Goal: Task Accomplishment & Management: Use online tool/utility

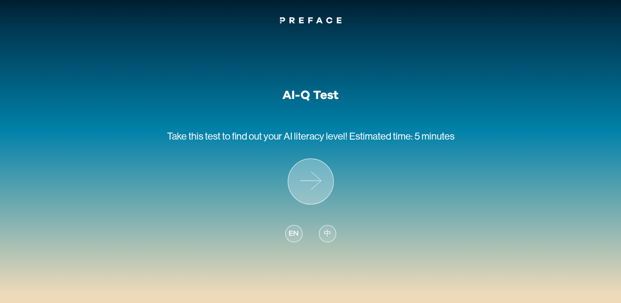
click at [325, 184] on icon at bounding box center [310, 181] width 45 height 45
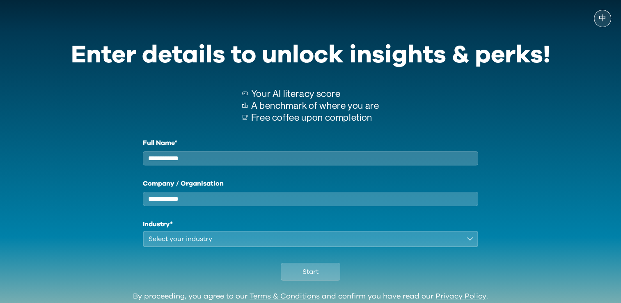
scroll to position [37, 0]
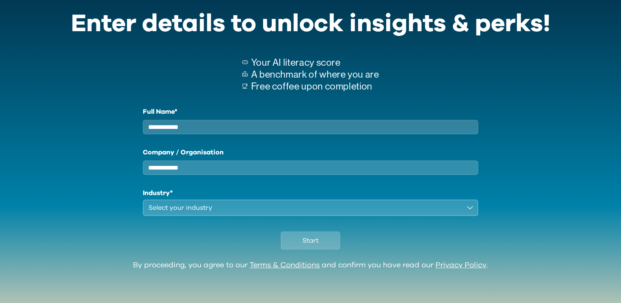
click at [214, 123] on input "Full Name*" at bounding box center [311, 127] width 336 height 14
type input "********"
drag, startPoint x: 195, startPoint y: 179, endPoint x: 200, endPoint y: 165, distance: 15.1
click at [197, 174] on div "Full Name* ******** Company / Organisation Industry* Select your industry" at bounding box center [311, 161] width 336 height 109
click at [200, 165] on input "Company / Organisation" at bounding box center [311, 168] width 336 height 14
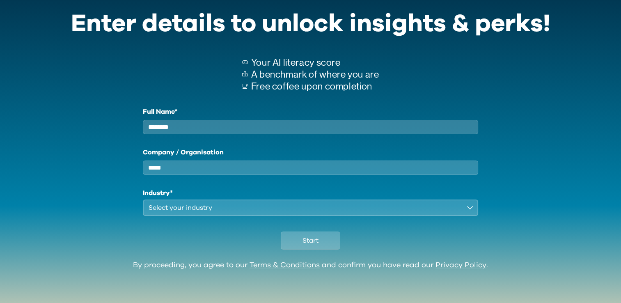
type input "*****"
click at [214, 211] on div "Select your industry" at bounding box center [305, 208] width 313 height 10
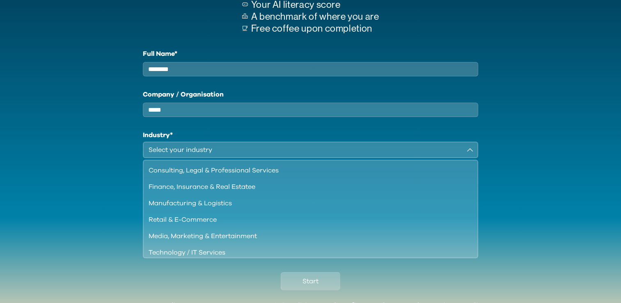
scroll to position [105, 0]
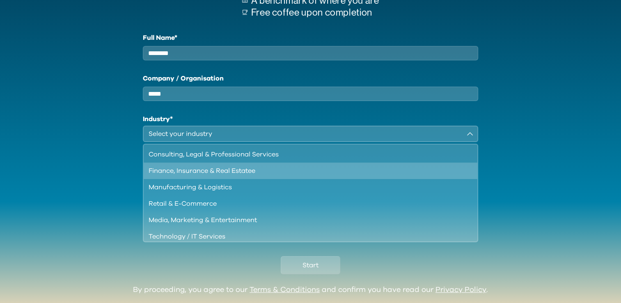
click at [287, 174] on div "Finance, Insurance & Real Estatee" at bounding box center [306, 171] width 315 height 10
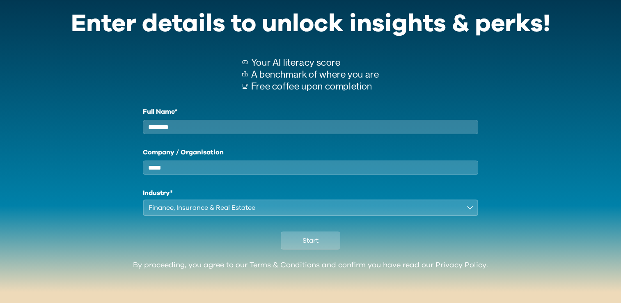
scroll to position [37, 0]
click at [320, 241] on button "Start" at bounding box center [311, 241] width 60 height 18
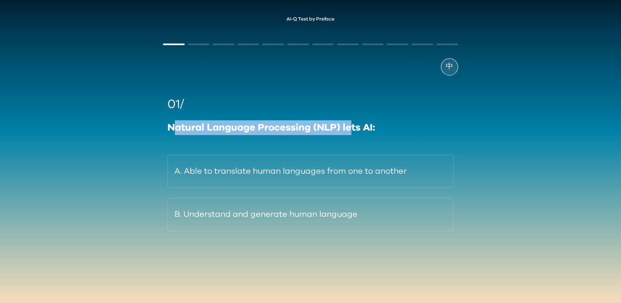
drag, startPoint x: 174, startPoint y: 132, endPoint x: 350, endPoint y: 132, distance: 175.8
click at [350, 132] on div "Natural Language Processing (NLP) lets AI:" at bounding box center [311, 127] width 286 height 15
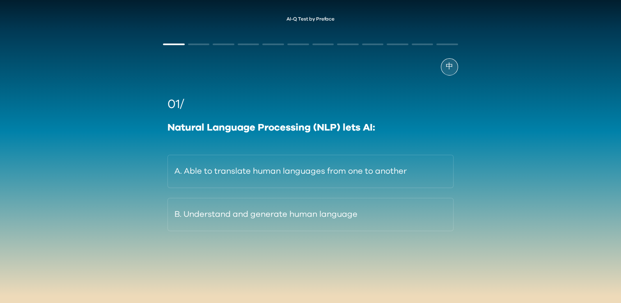
drag, startPoint x: 352, startPoint y: 132, endPoint x: 371, endPoint y: 131, distance: 19.7
click at [371, 131] on div "Natural Language Processing (NLP) lets AI:" at bounding box center [311, 127] width 286 height 15
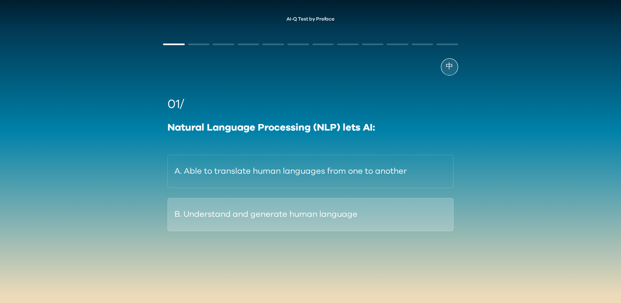
click at [315, 216] on button "B. Understand and generate human language" at bounding box center [311, 214] width 286 height 33
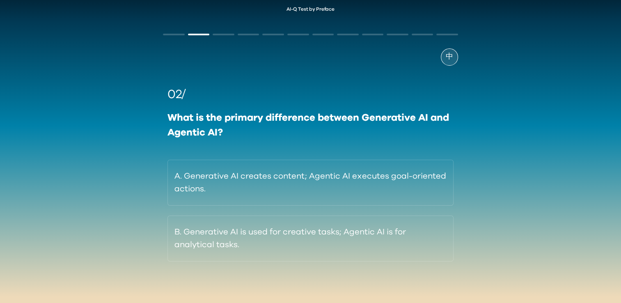
scroll to position [12, 0]
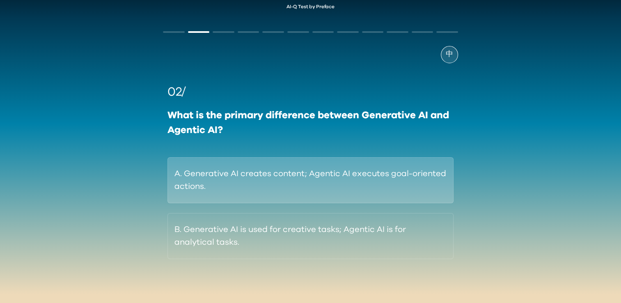
click at [271, 178] on button "A. Generative AI creates content; Agentic AI executes goal-oriented actions." at bounding box center [311, 180] width 286 height 46
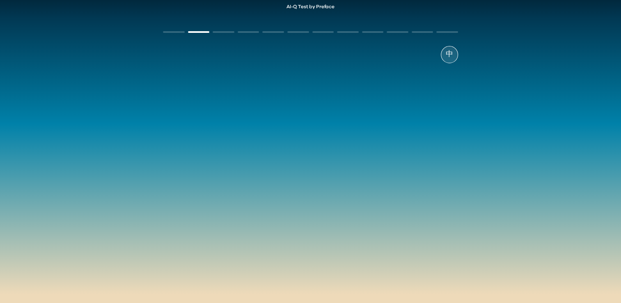
scroll to position [2, 0]
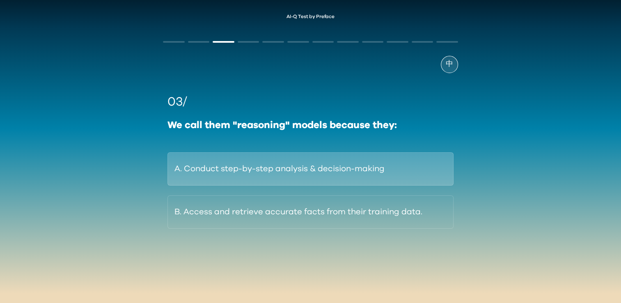
click at [289, 177] on button "A. Conduct step-by-step analysis & decision-making" at bounding box center [311, 168] width 286 height 33
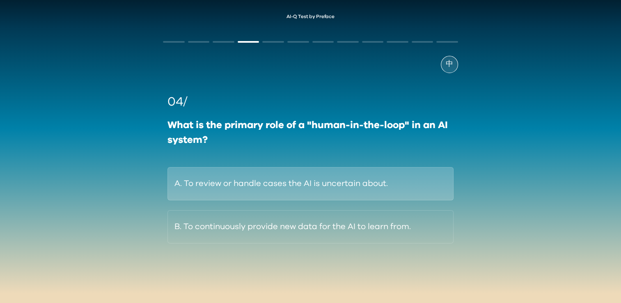
click at [359, 183] on button "A. To review or handle cases the AI is uncertain about." at bounding box center [311, 183] width 286 height 33
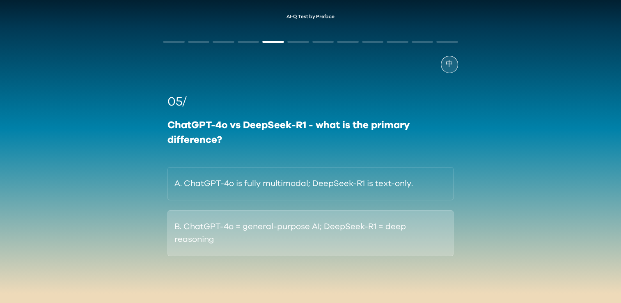
click at [327, 238] on button "B. ChatGPT-4o = general-purpose AI; DeepSeek-R1 = deep reasoning" at bounding box center [311, 233] width 286 height 46
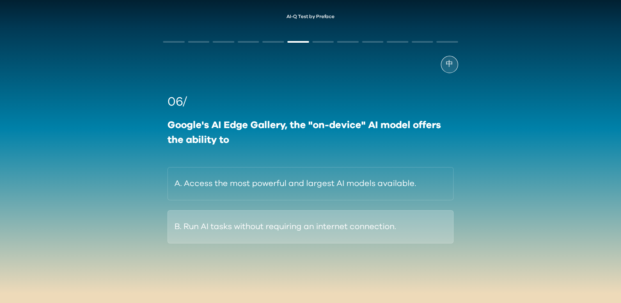
click at [303, 226] on button "B. Run AI tasks without requiring an internet connection." at bounding box center [311, 226] width 286 height 33
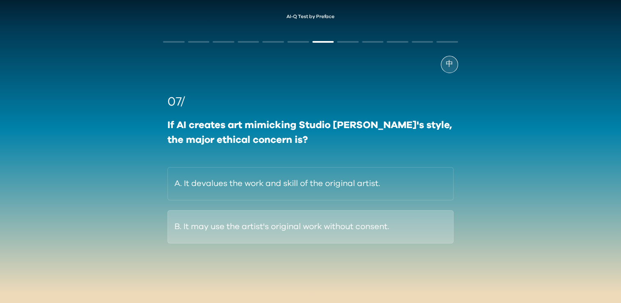
click at [267, 213] on button "B. It may use the artist's original work without consent." at bounding box center [311, 226] width 286 height 33
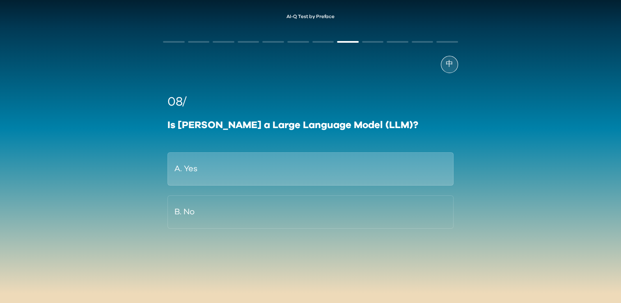
click at [274, 165] on button "A. Yes" at bounding box center [311, 168] width 286 height 33
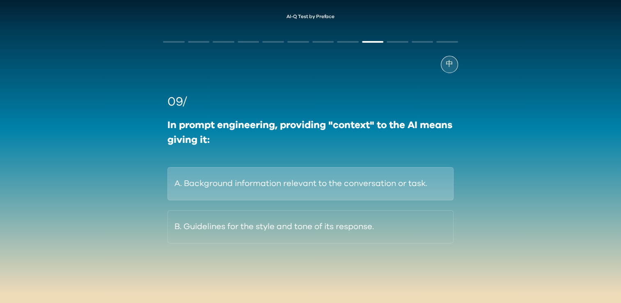
click at [278, 184] on button "A. Background information relevant to the conversation or task." at bounding box center [311, 183] width 286 height 33
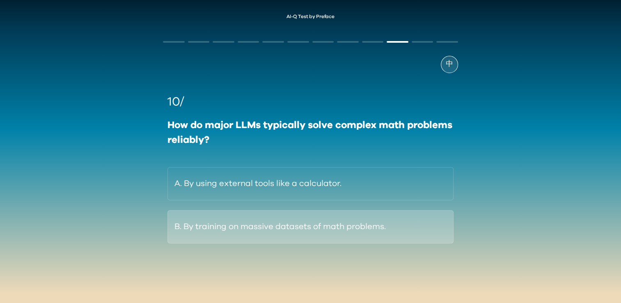
click at [261, 225] on button "B. By training on massive datasets of math problems." at bounding box center [311, 226] width 286 height 33
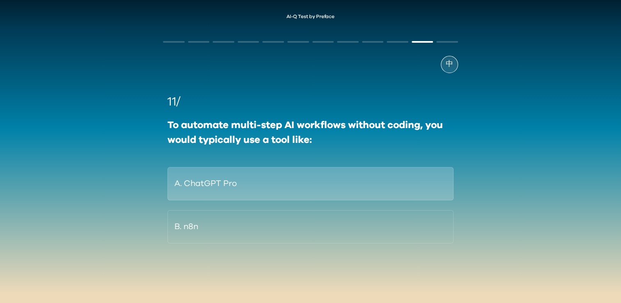
click at [301, 177] on button "A. ChatGPT Pro" at bounding box center [311, 183] width 286 height 33
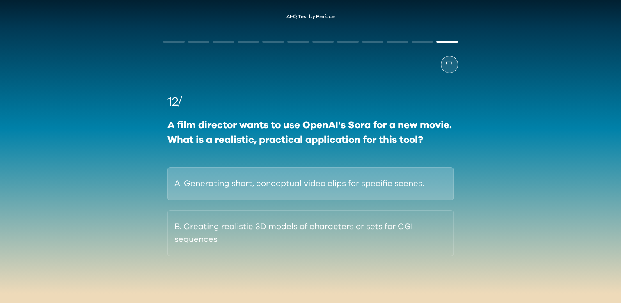
click at [294, 191] on button "A. Generating short, conceptual video clips for specific scenes." at bounding box center [311, 183] width 286 height 33
